Goal: Check status: Check status

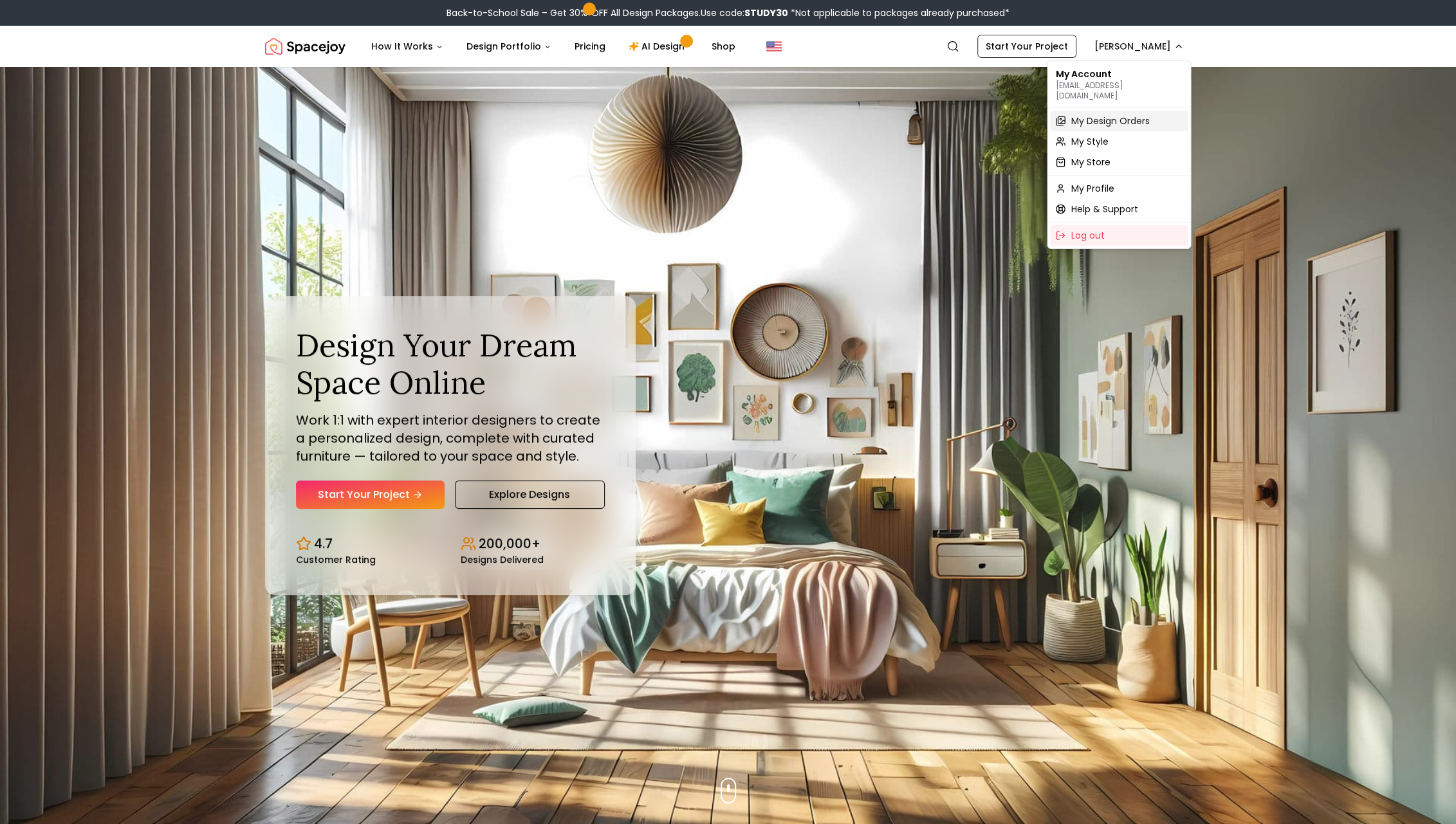
click at [1097, 115] on span "My Design Orders" at bounding box center [1110, 121] width 79 height 13
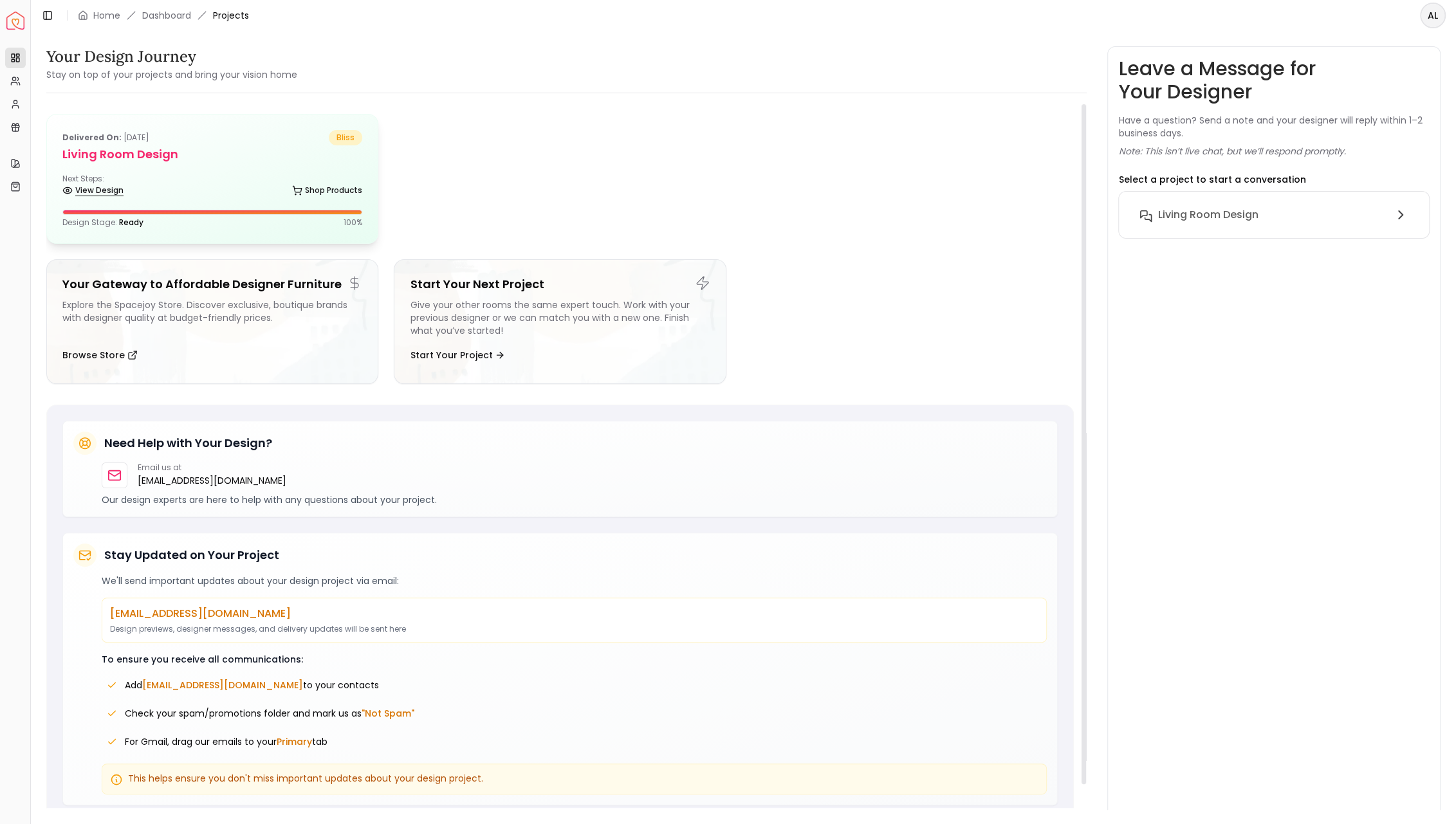
click at [117, 192] on link "View Design" at bounding box center [93, 190] width 62 height 18
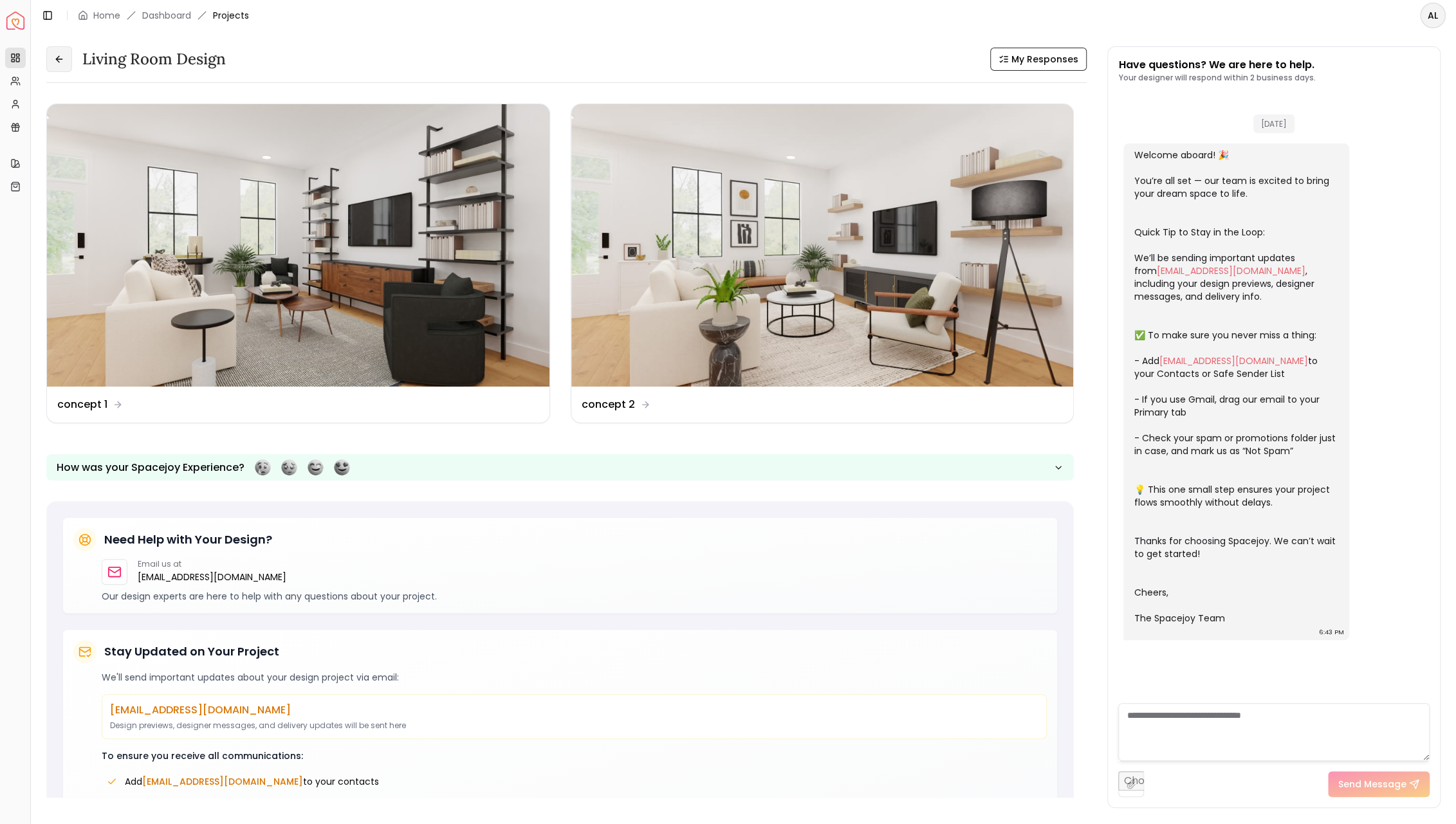
click at [59, 62] on icon at bounding box center [58, 59] width 4 height 5
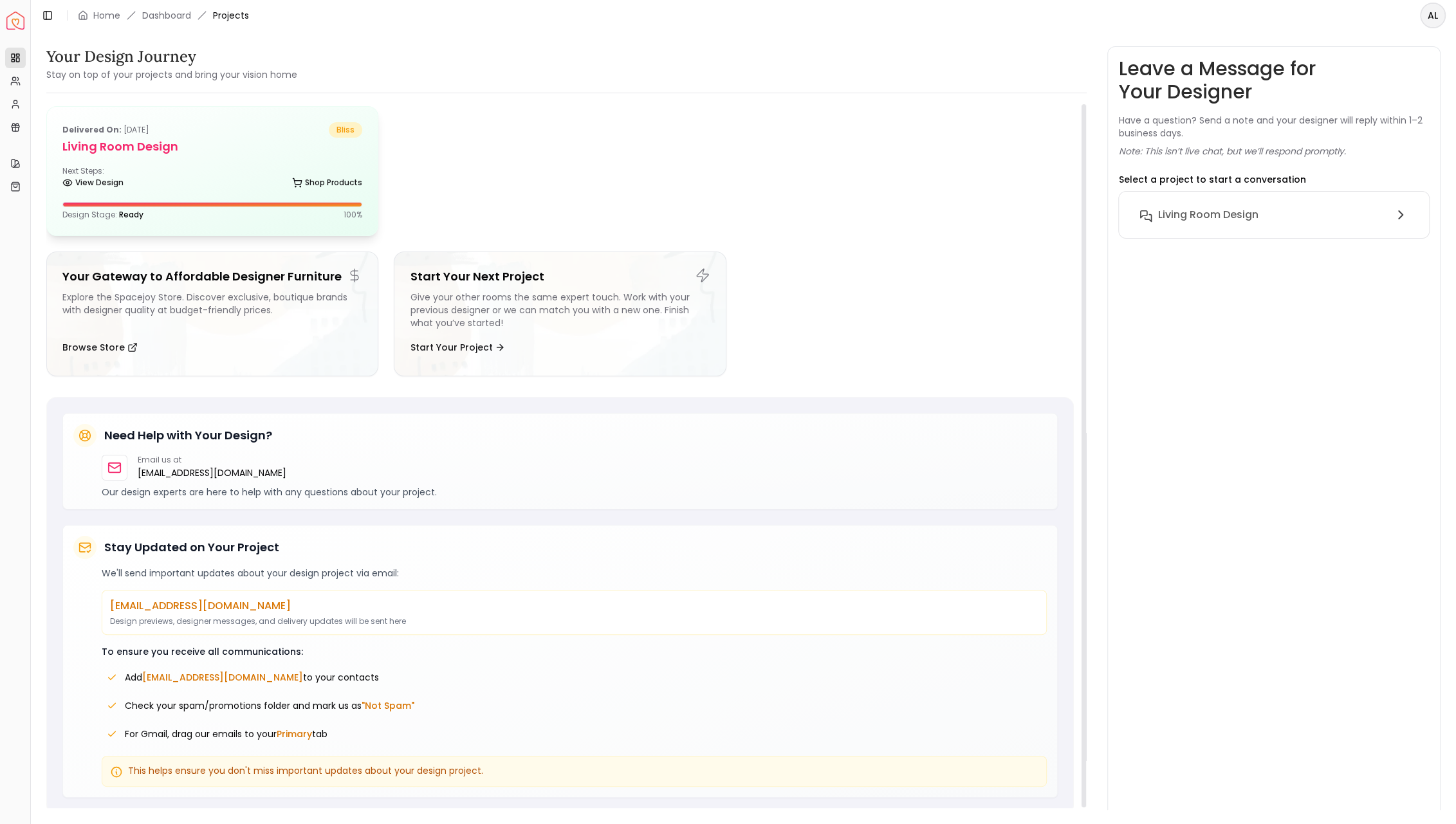
scroll to position [10, 0]
click at [200, 189] on div "Delivered on: [DATE] bliss Living Room design Next Steps: View Design Shop Prod…" at bounding box center [212, 168] width 330 height 129
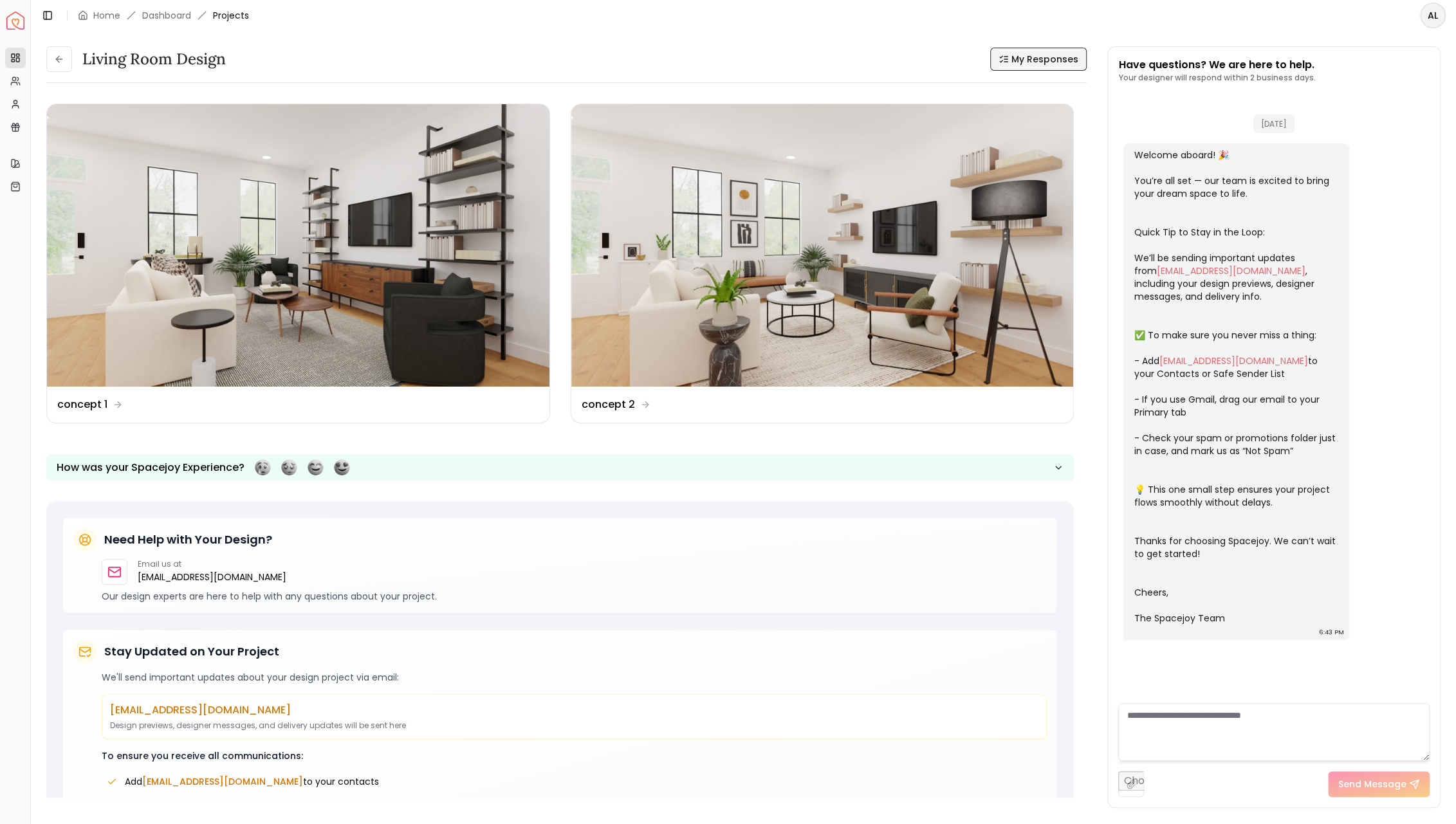
click at [1009, 54] on icon at bounding box center [1003, 59] width 10 height 10
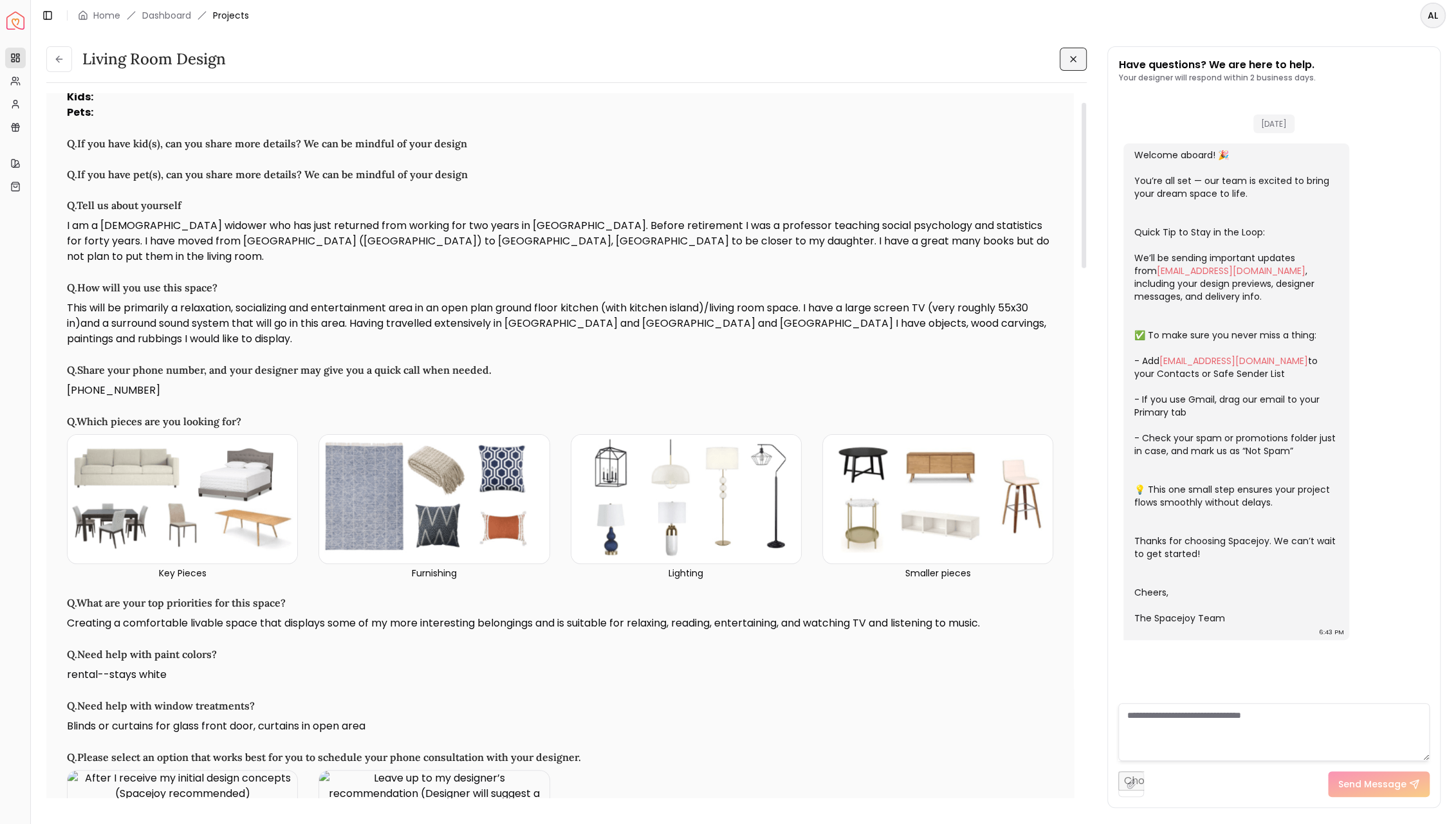
scroll to position [85, 0]
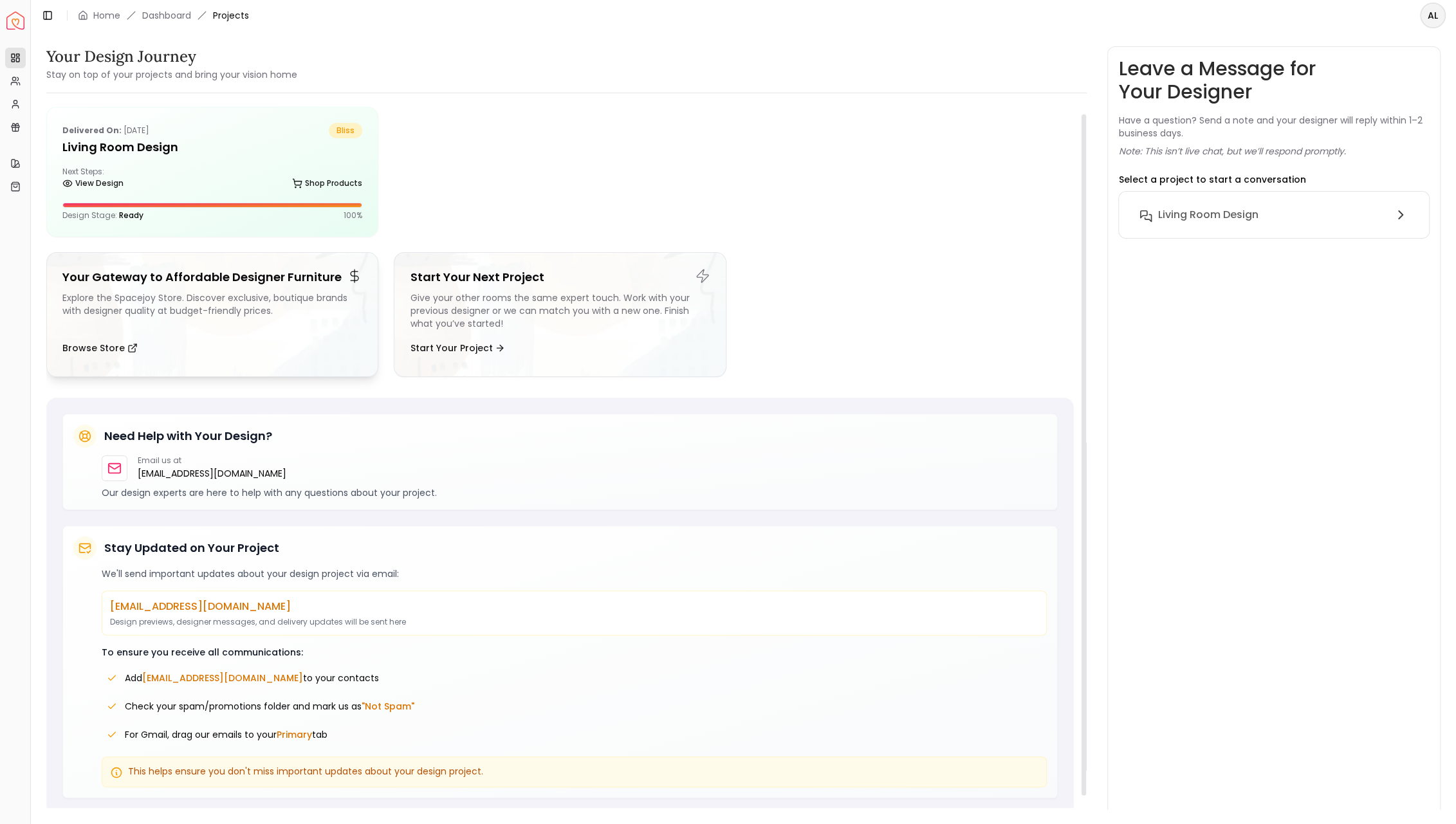
scroll to position [10, 0]
click at [267, 160] on div "Delivered on: [DATE] bliss Living Room design Next Steps: View Design Shop Prod…" at bounding box center [212, 168] width 330 height 129
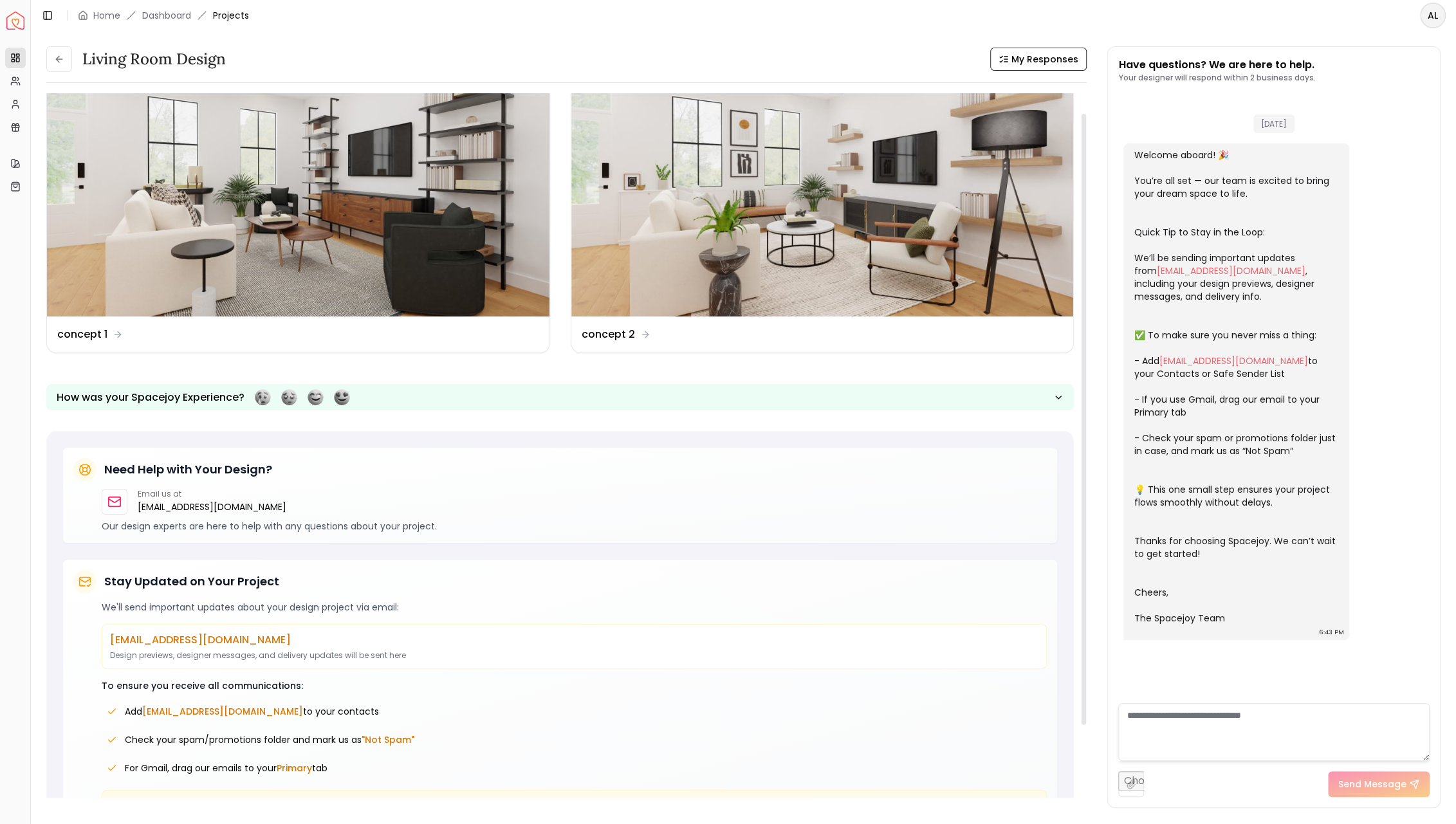
scroll to position [117, 0]
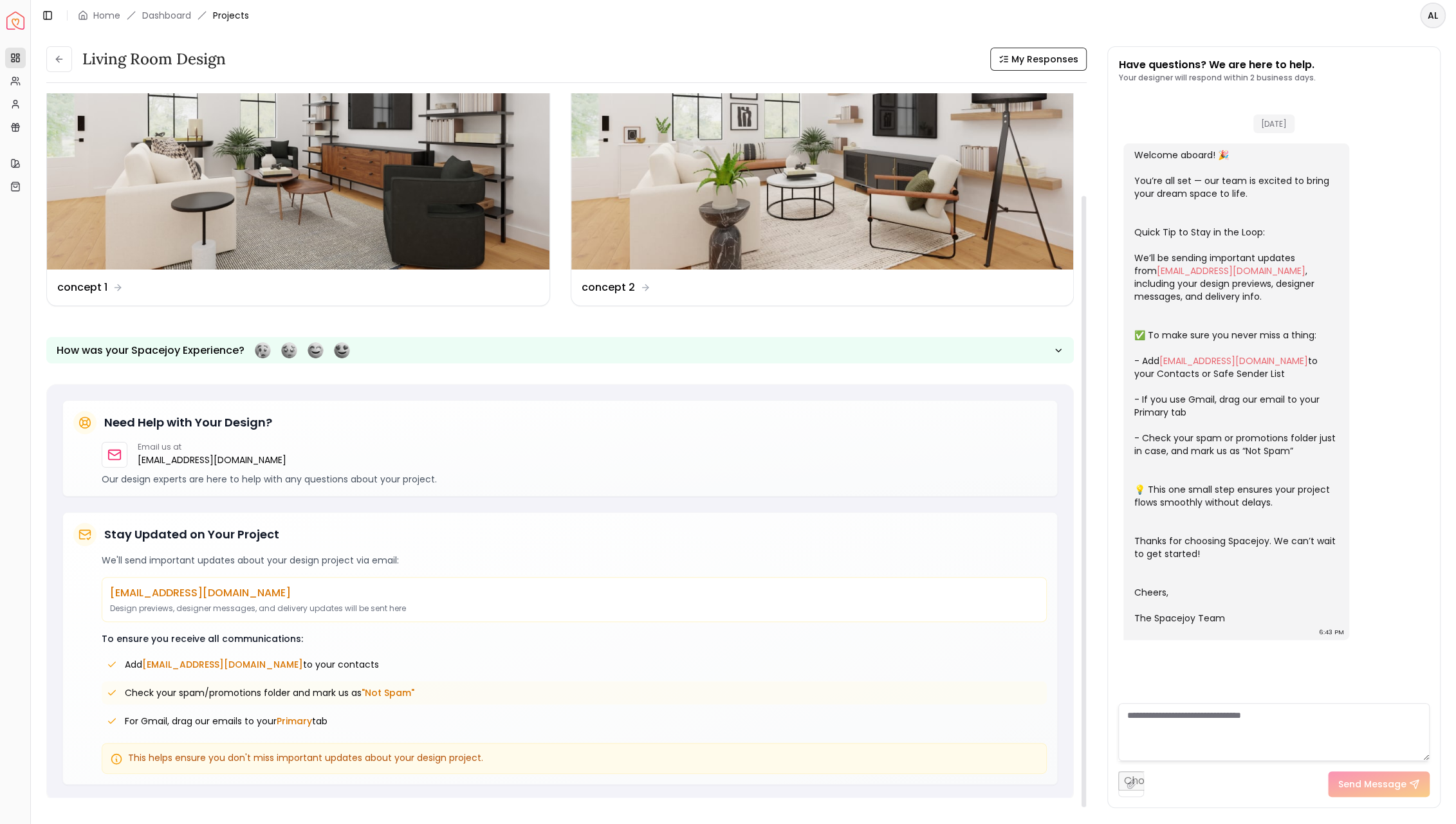
click at [531, 692] on div "Check your spam/promotions folder and mark us as "Not Spam"" at bounding box center [574, 694] width 945 height 24
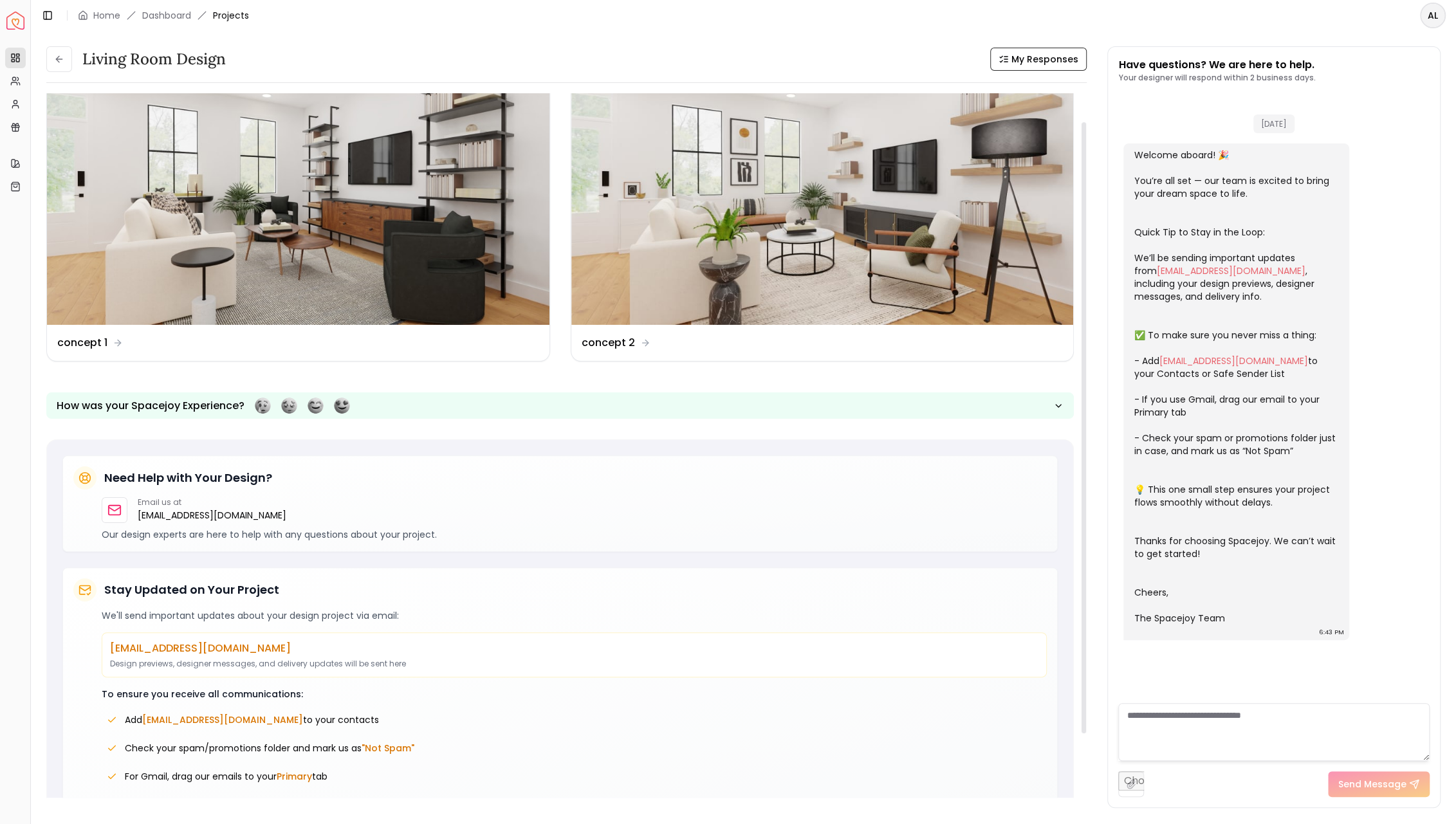
scroll to position [33, 0]
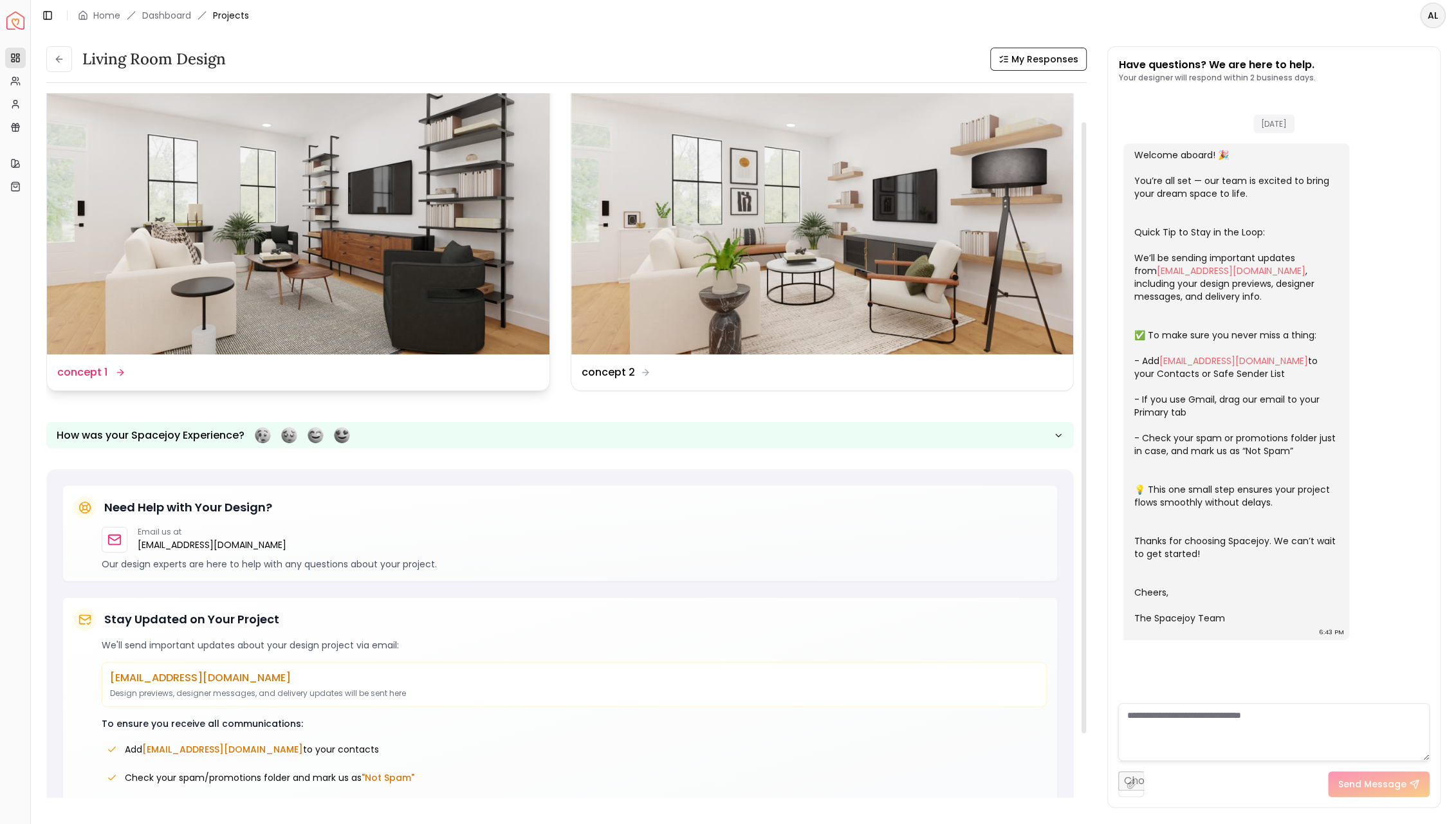
click at [91, 373] on dd "concept 1" at bounding box center [81, 372] width 50 height 15
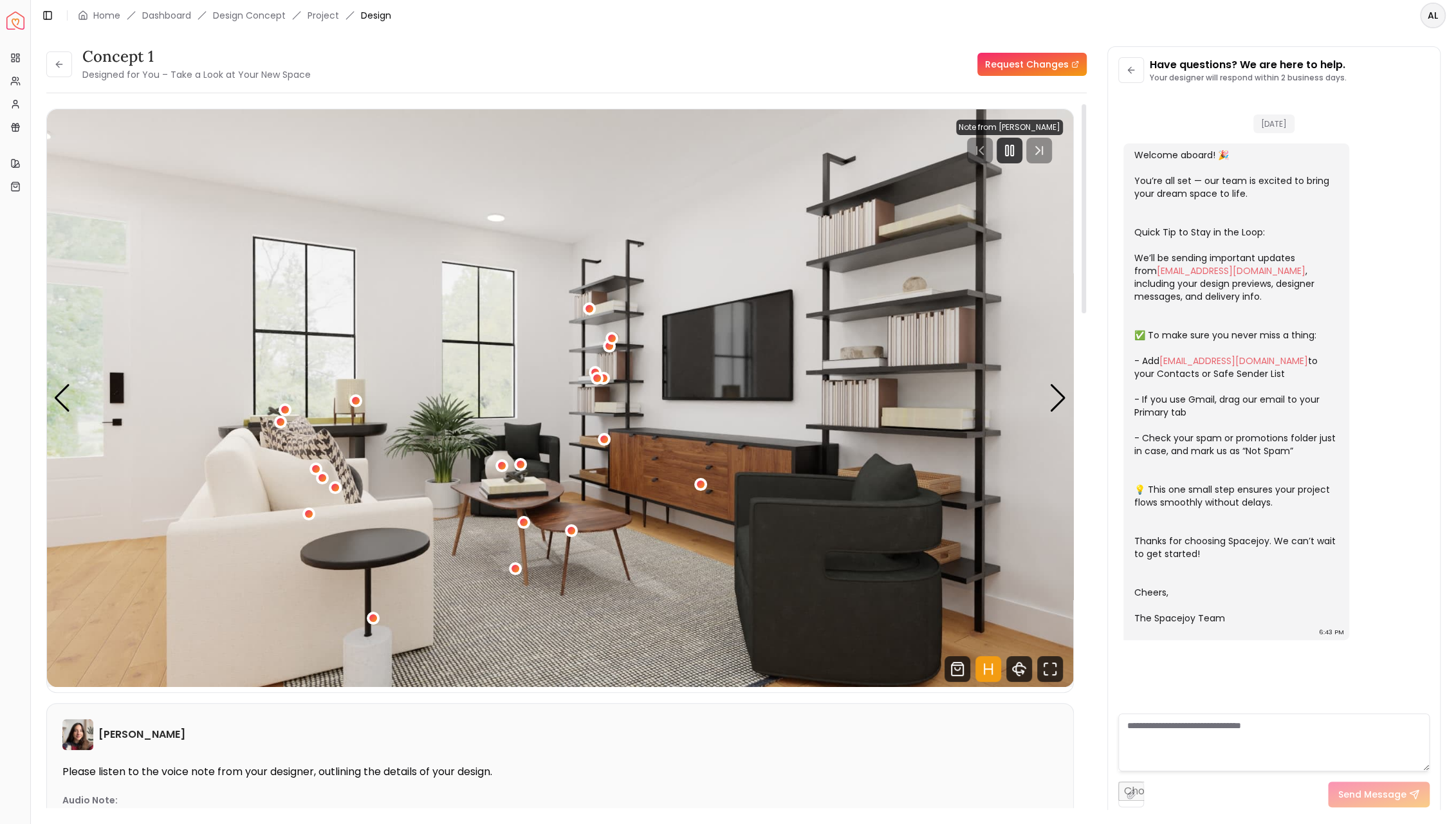
click at [1040, 154] on div at bounding box center [1010, 150] width 107 height 25
click at [1053, 407] on div "Next slide" at bounding box center [1058, 398] width 17 height 28
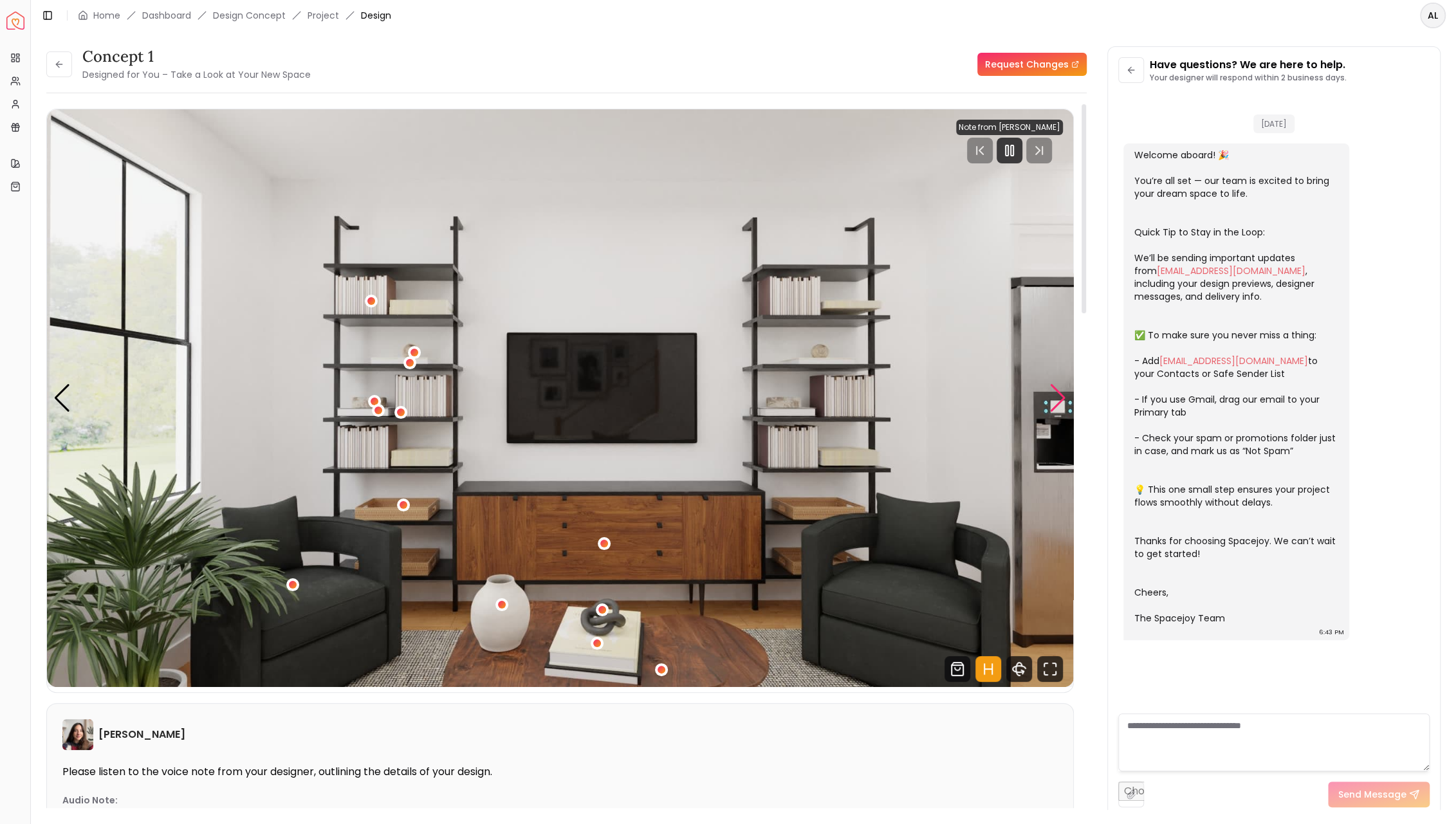
click at [1053, 407] on div "Next slide" at bounding box center [1058, 398] width 17 height 28
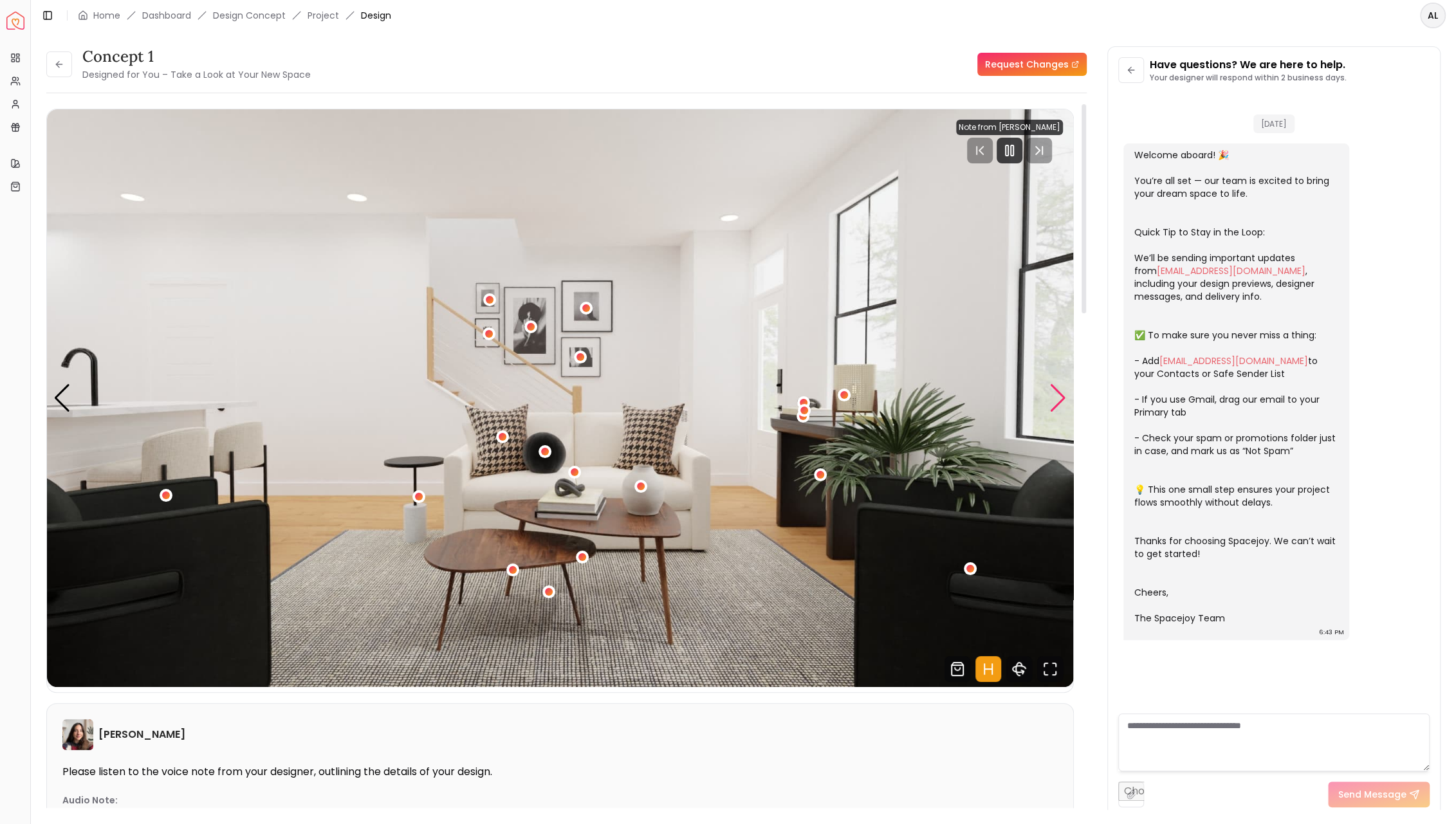
click at [1053, 405] on div "Next slide" at bounding box center [1058, 398] width 17 height 28
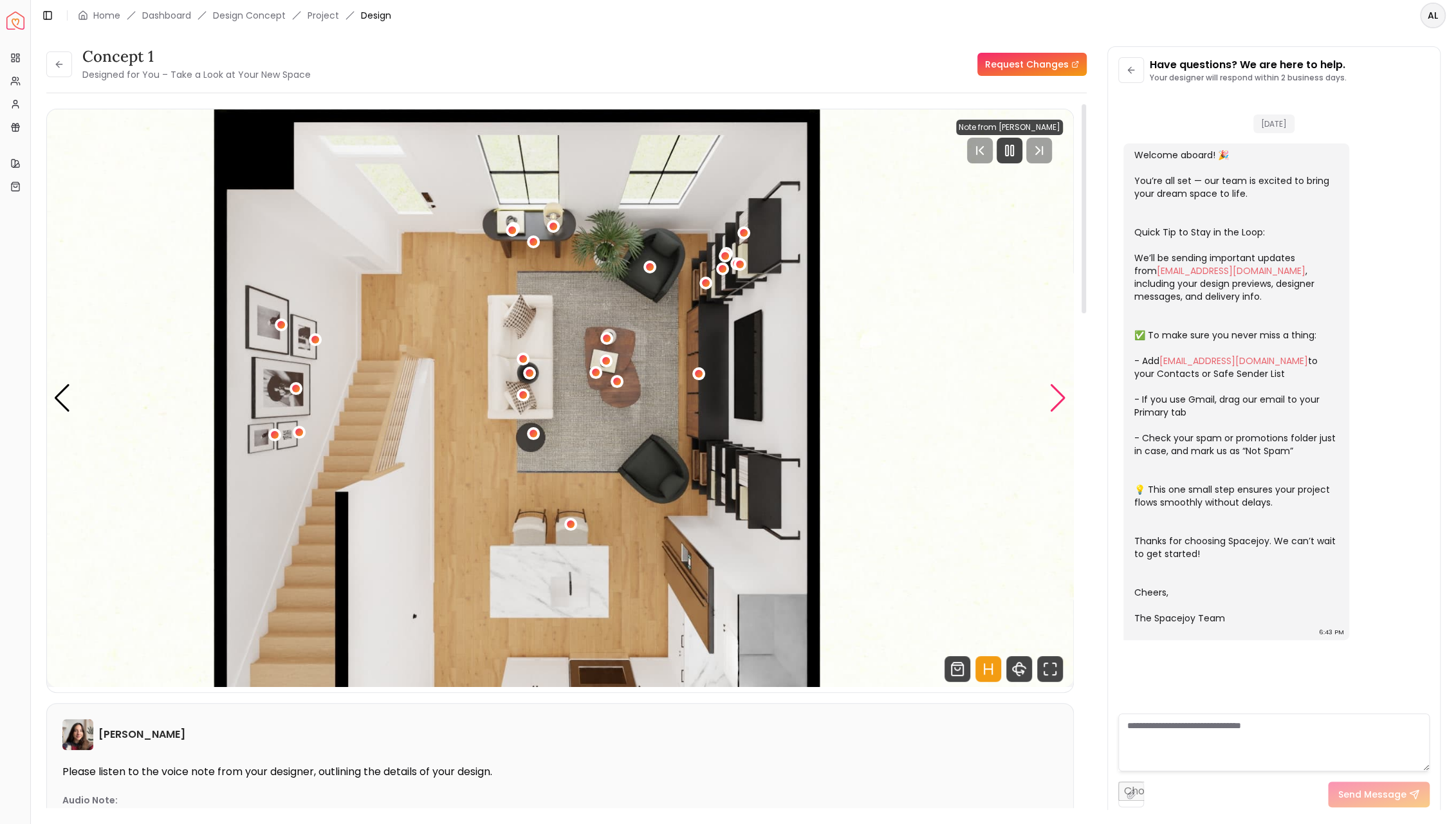
click at [1053, 405] on div "Next slide" at bounding box center [1058, 398] width 17 height 28
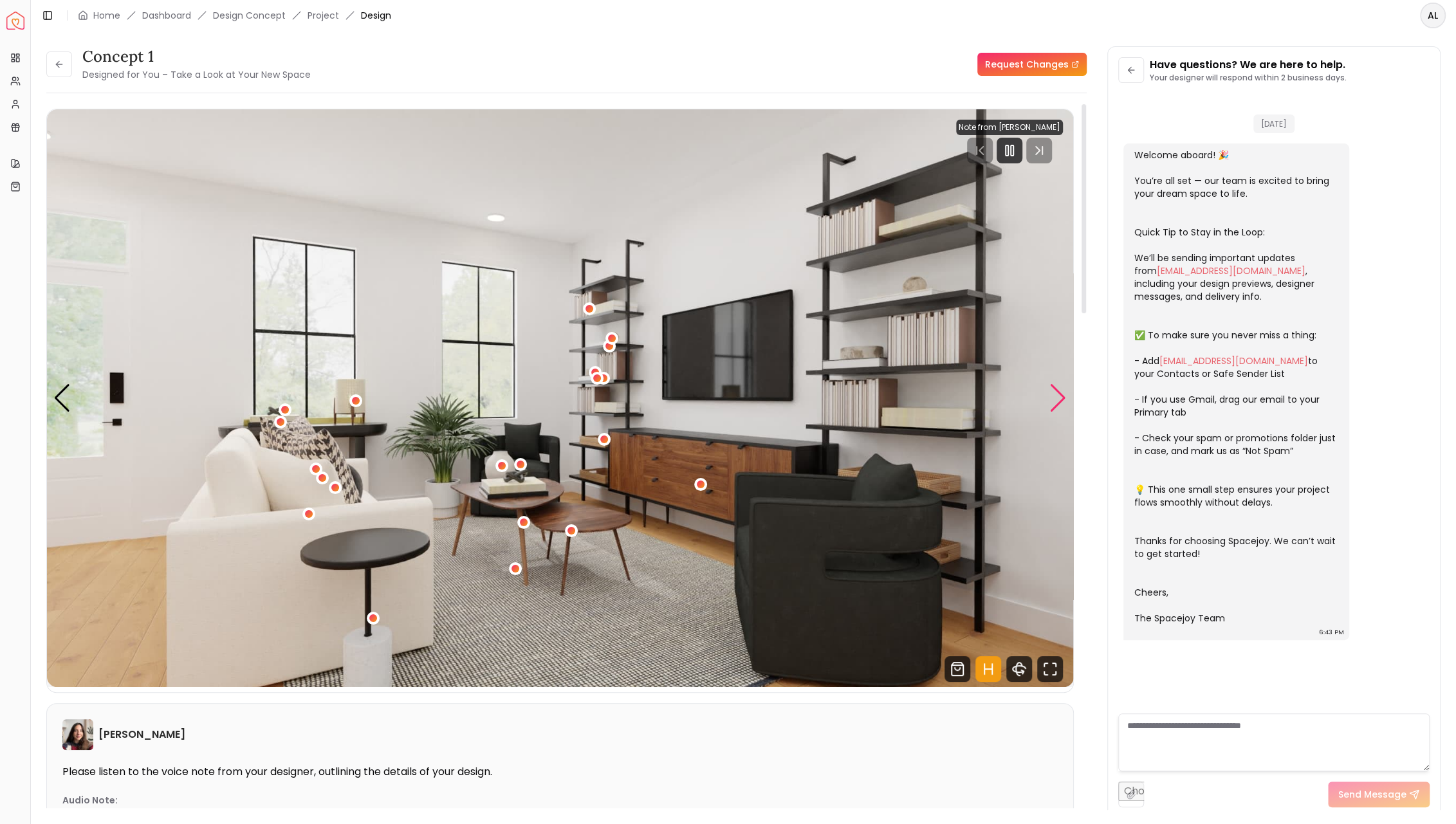
click at [1053, 405] on div "Next slide" at bounding box center [1058, 398] width 17 height 28
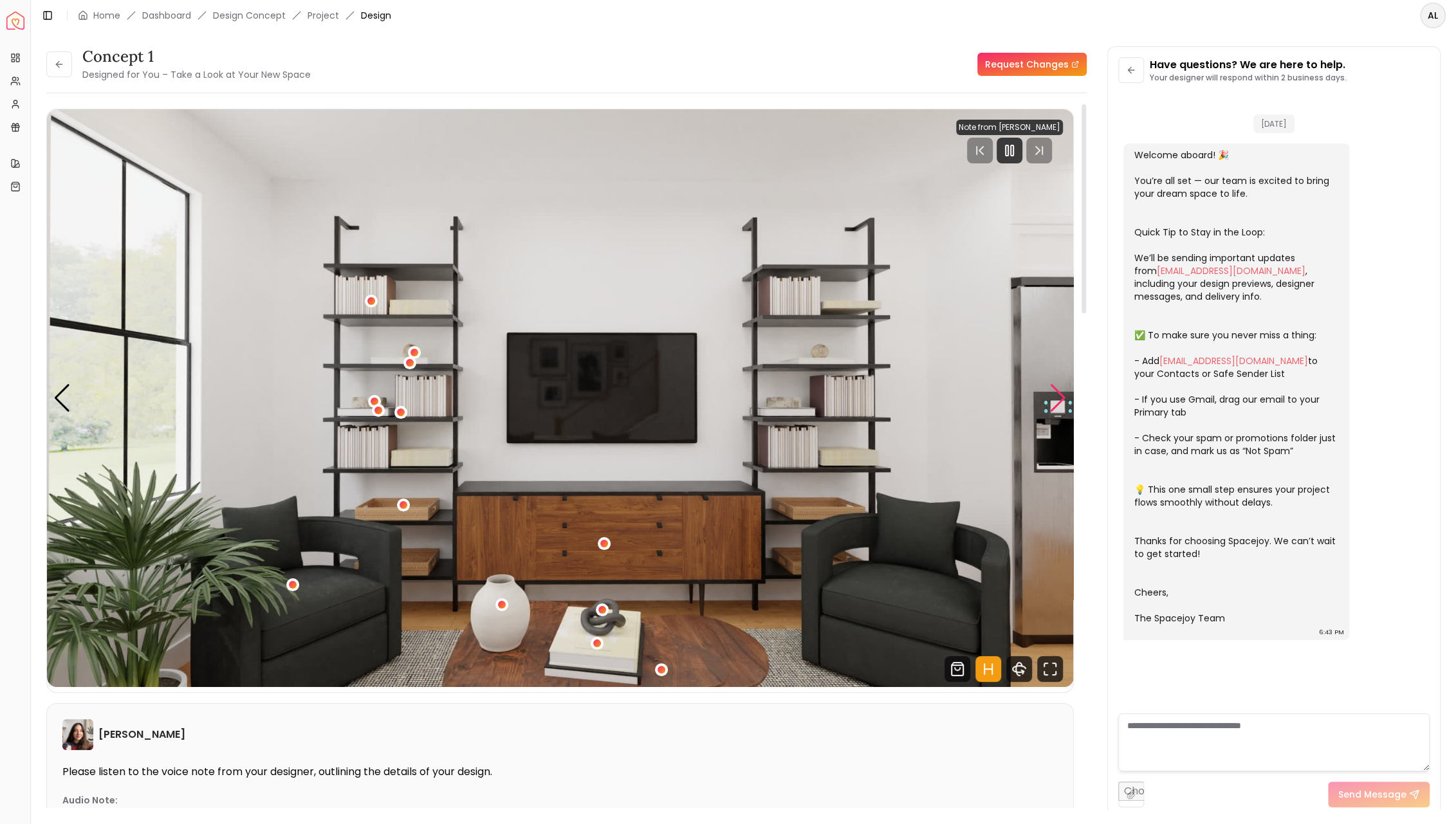
click at [1053, 405] on div "Next slide" at bounding box center [1058, 398] width 17 height 28
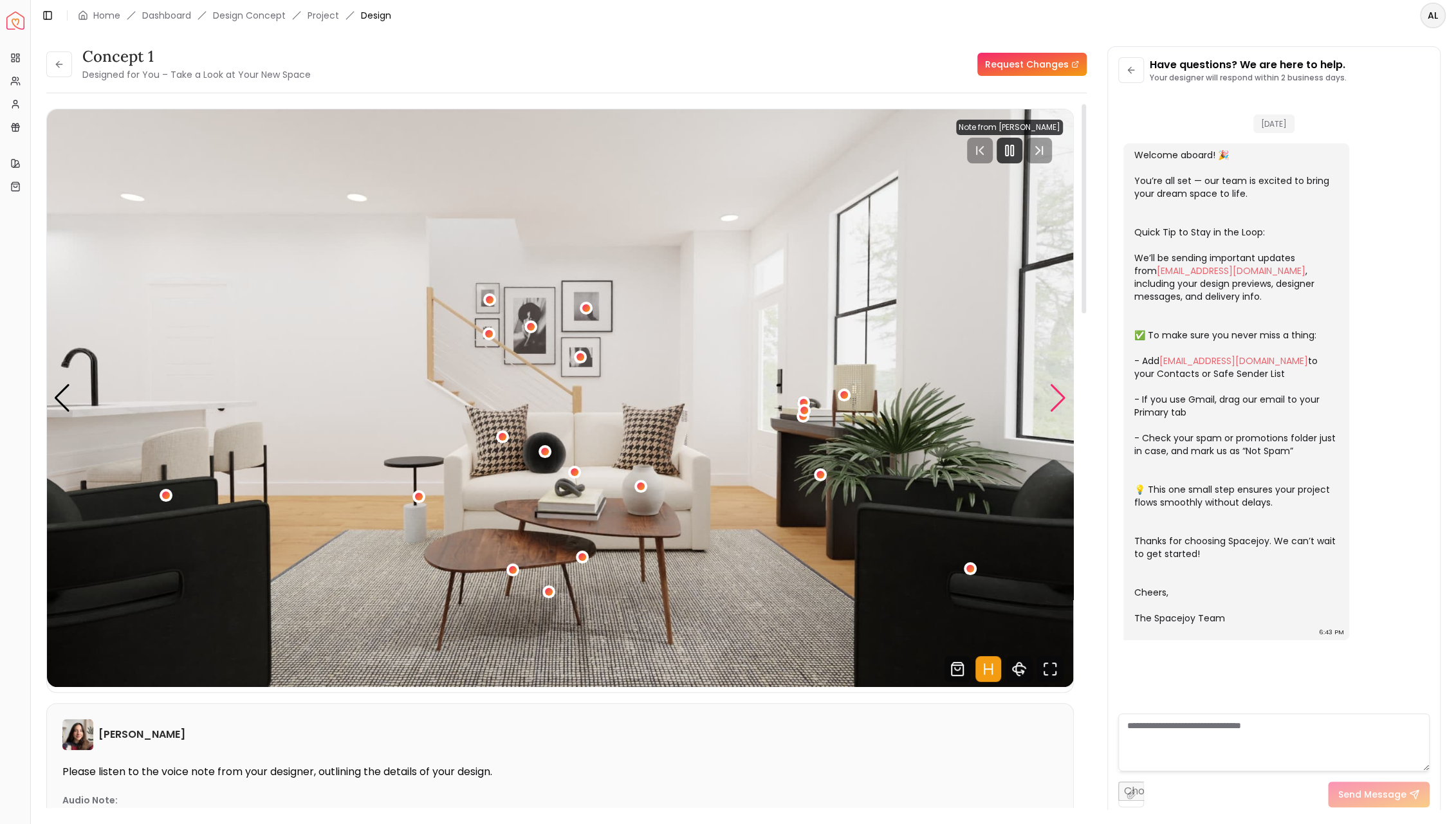
click at [1053, 405] on div "Next slide" at bounding box center [1058, 398] width 17 height 28
